Goal: Task Accomplishment & Management: Manage account settings

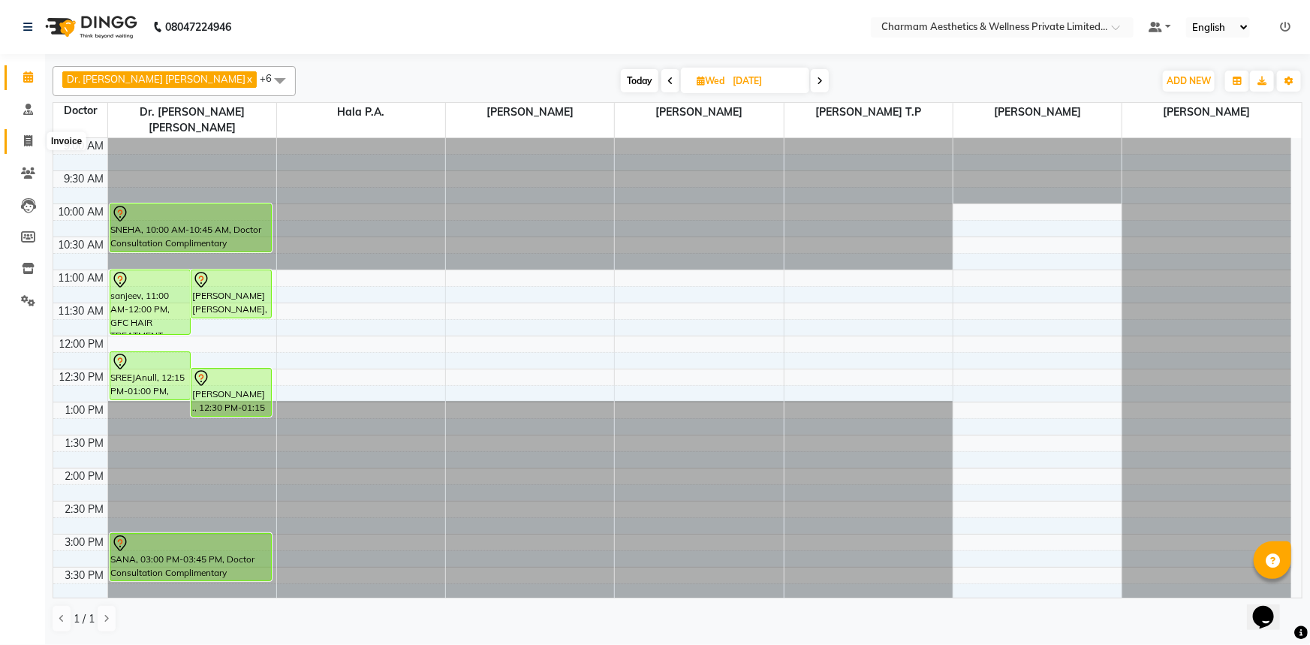
click at [24, 136] on icon at bounding box center [28, 140] width 8 height 11
select select "7625"
select select "service"
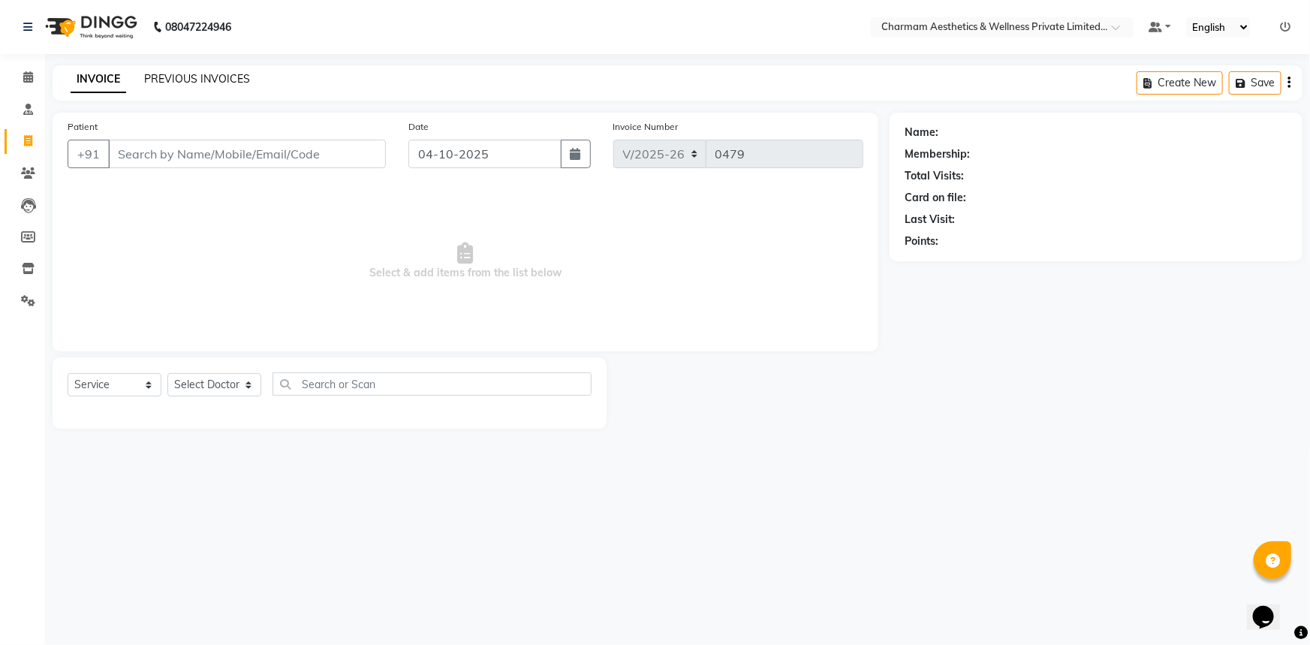
click at [182, 75] on link "PREVIOUS INVOICES" at bounding box center [197, 79] width 106 height 14
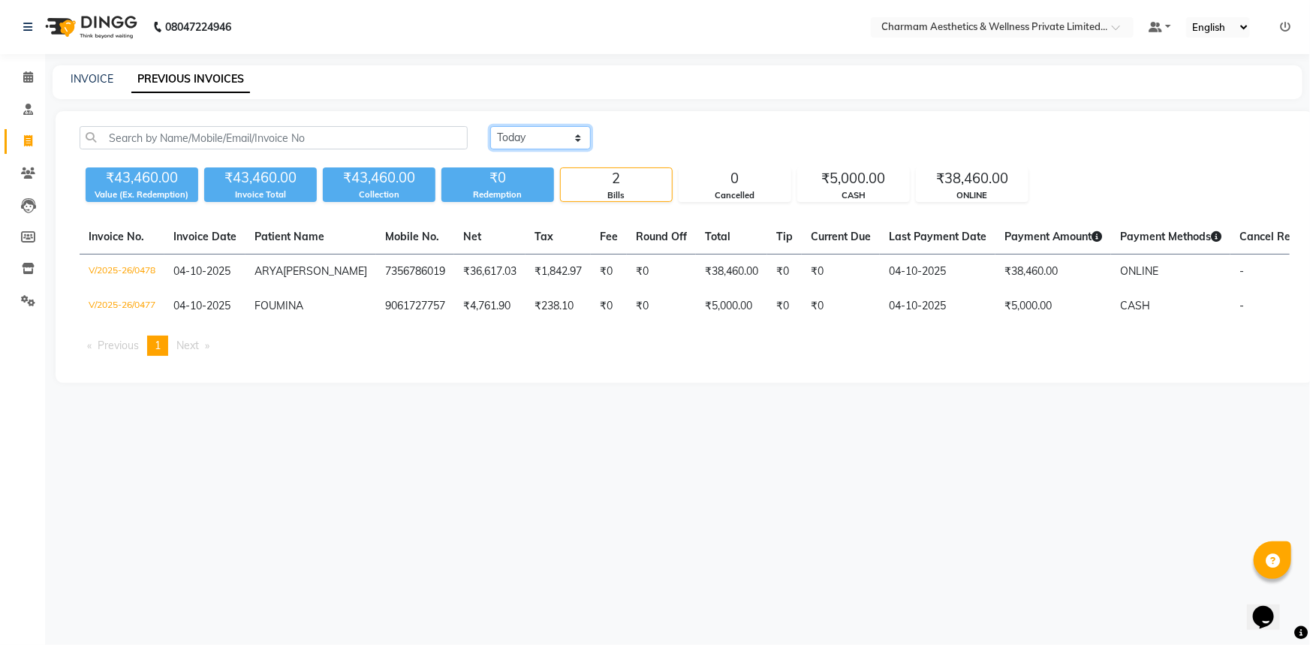
click at [537, 135] on select "[DATE] [DATE] Custom Range" at bounding box center [540, 137] width 101 height 23
select select "range"
click at [490, 126] on select "[DATE] [DATE] Custom Range" at bounding box center [540, 137] width 101 height 23
click at [712, 133] on input "04-10-2025" at bounding box center [662, 138] width 105 height 21
select select "10"
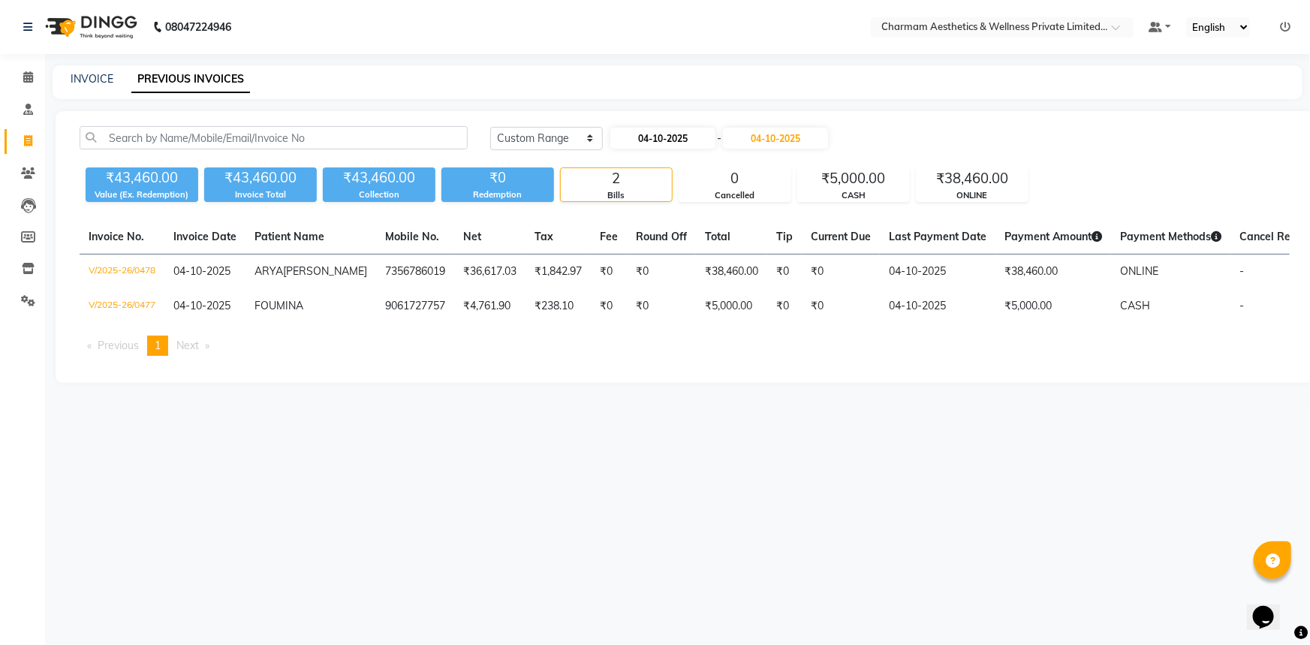
select select "2025"
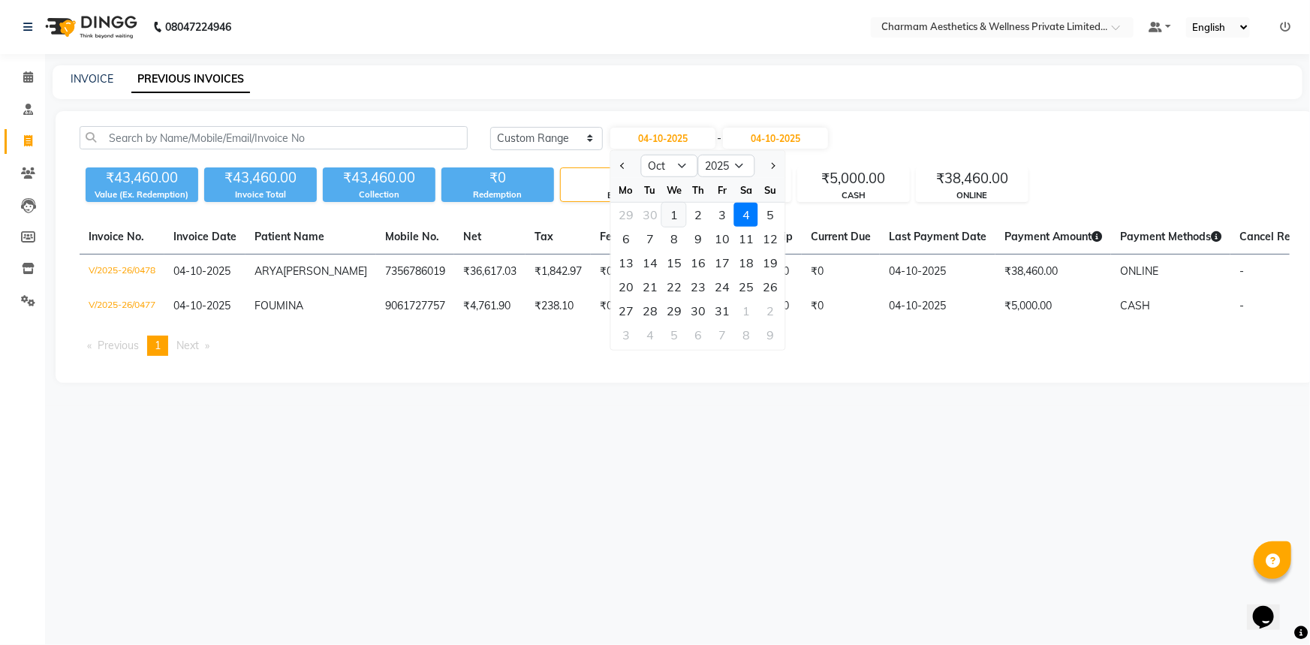
click at [673, 215] on div "1" at bounding box center [674, 215] width 24 height 24
type input "01-10-2025"
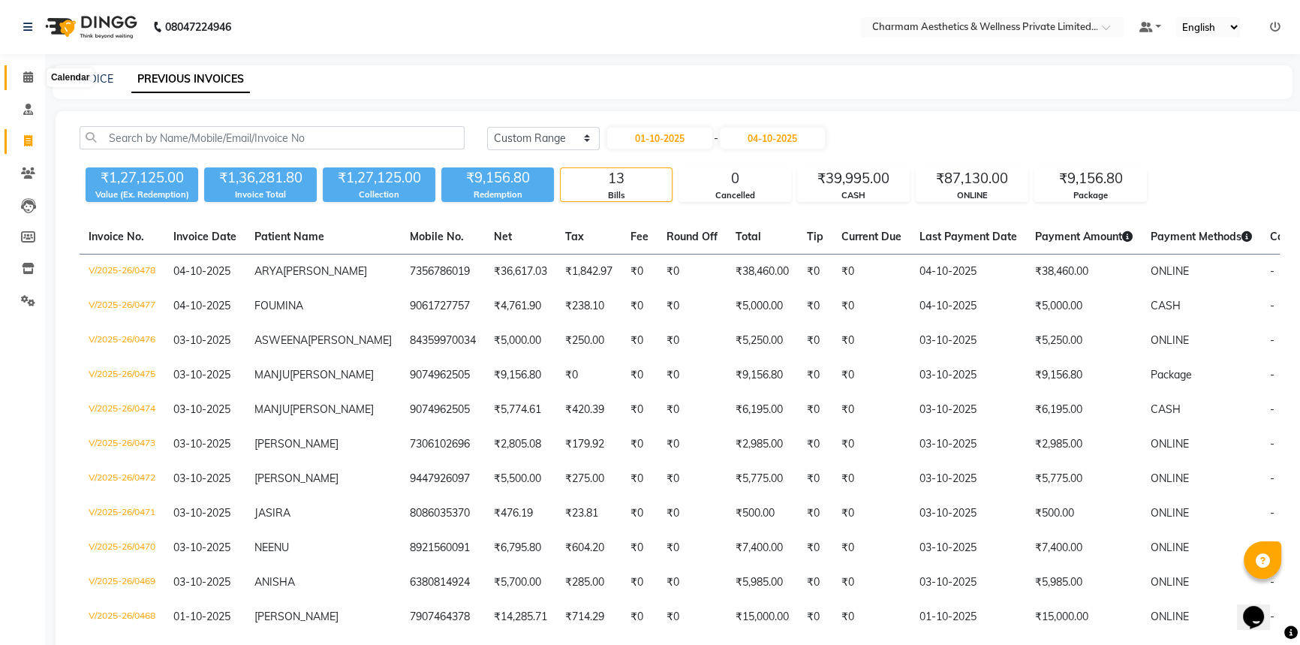
drag, startPoint x: 27, startPoint y: 77, endPoint x: 35, endPoint y: 74, distance: 7.8
click at [27, 76] on icon at bounding box center [28, 76] width 10 height 11
